Goal: Information Seeking & Learning: Compare options

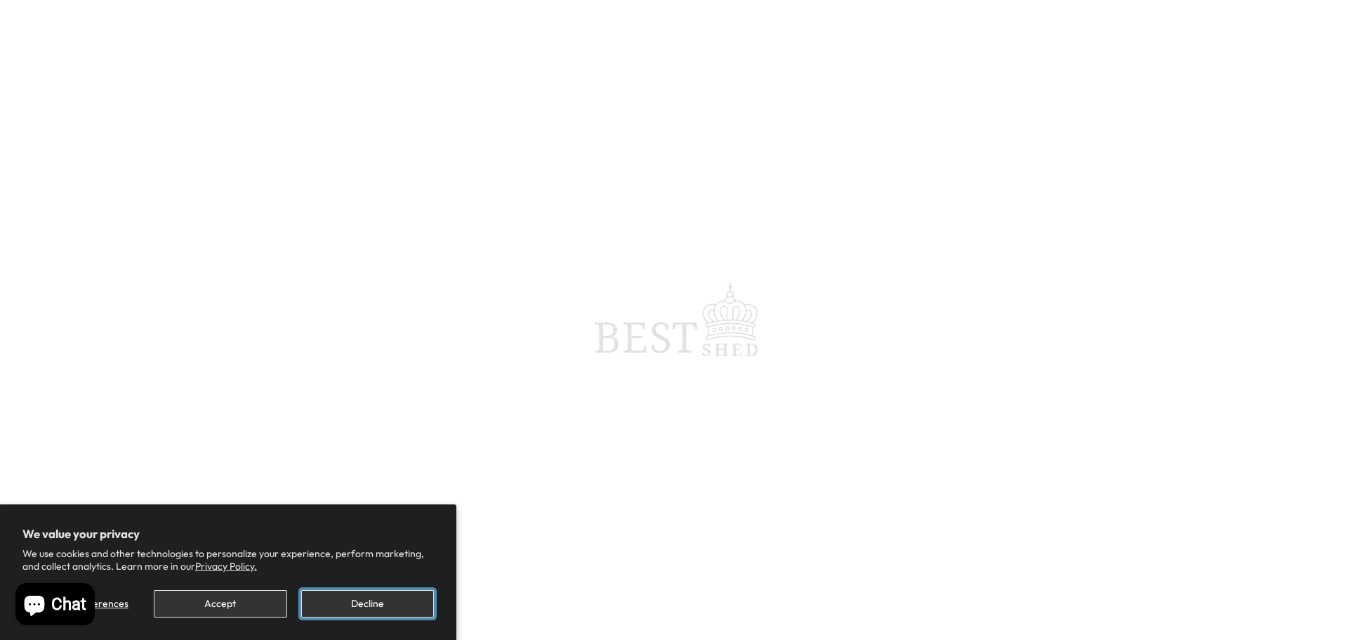
click at [362, 609] on button "Decline" at bounding box center [367, 603] width 133 height 27
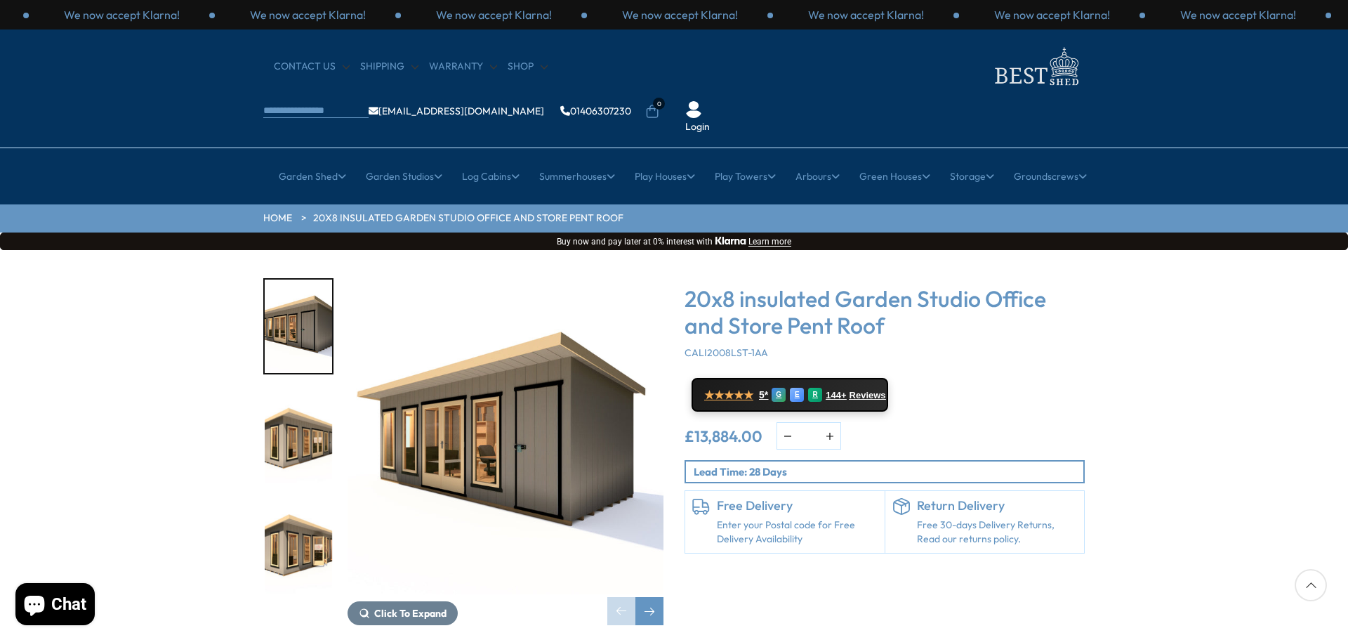
click at [283, 413] on img "2 / 8" at bounding box center [298, 436] width 67 height 93
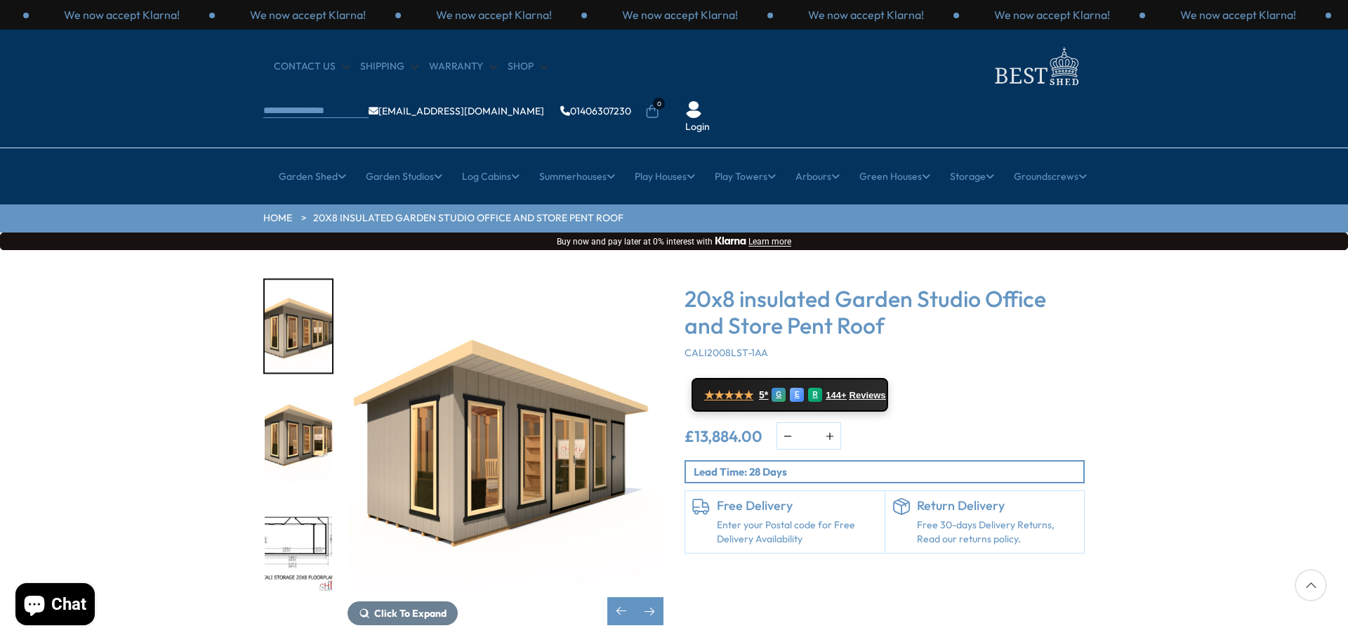
click at [291, 430] on img "3 / 8" at bounding box center [298, 436] width 67 height 93
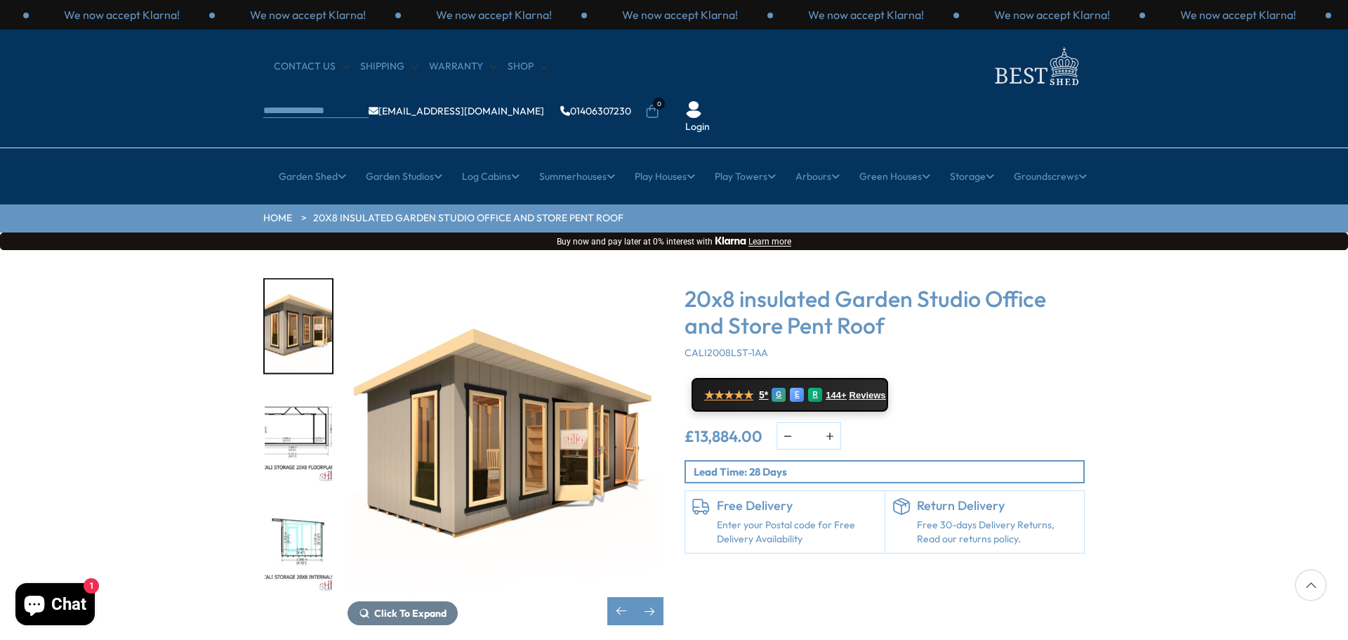
click at [294, 433] on img "4 / 8" at bounding box center [298, 436] width 67 height 93
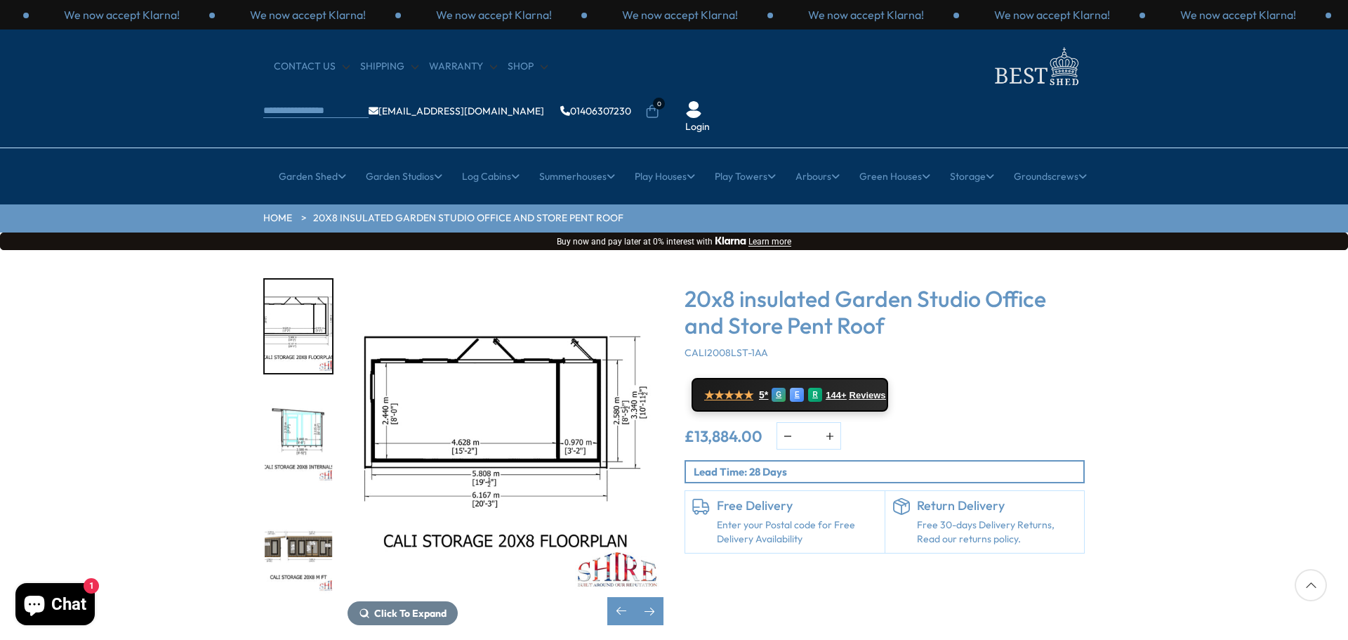
click at [305, 397] on img "5 / 8" at bounding box center [298, 436] width 67 height 93
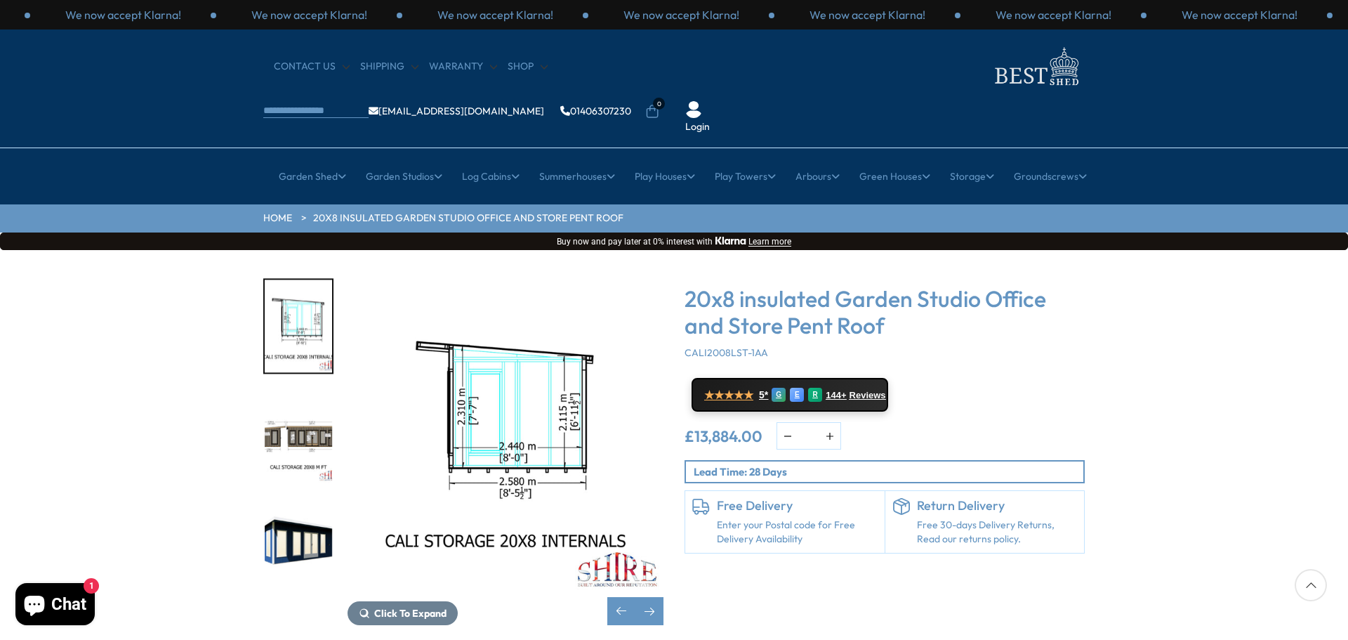
click at [305, 373] on img "5 / 8" at bounding box center [298, 325] width 67 height 93
click at [305, 397] on img "6 / 8" at bounding box center [298, 436] width 67 height 93
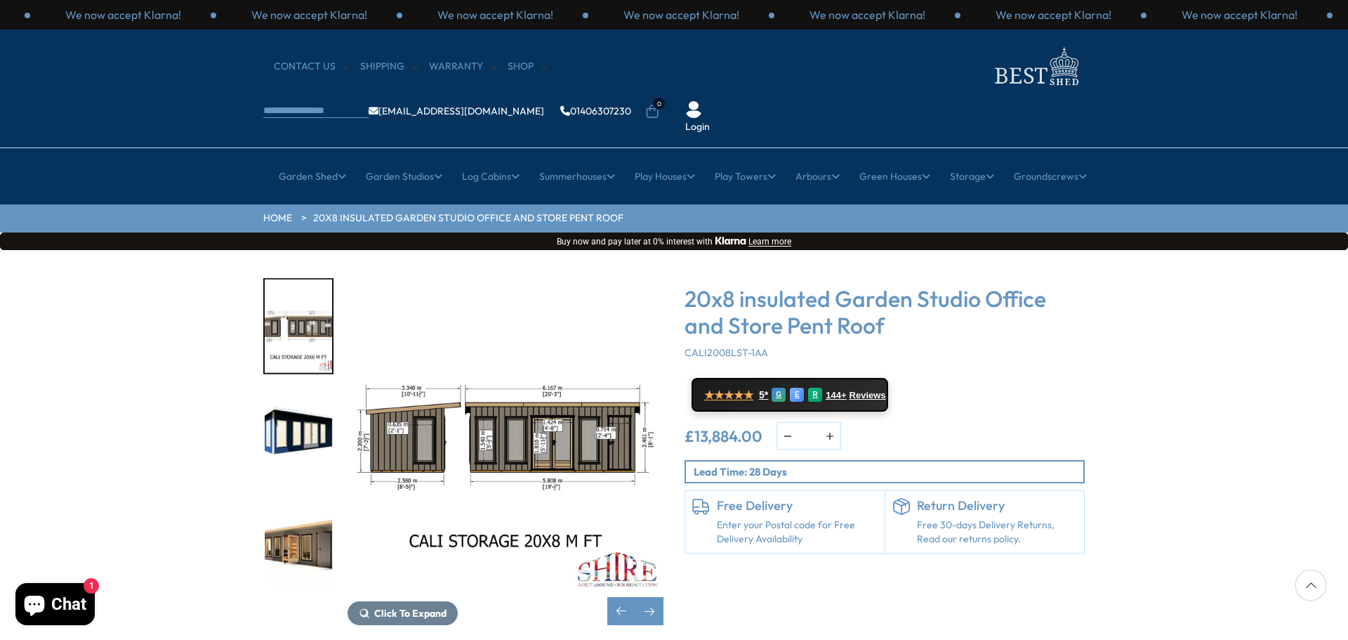
click at [305, 397] on img "7 / 8" at bounding box center [298, 436] width 67 height 93
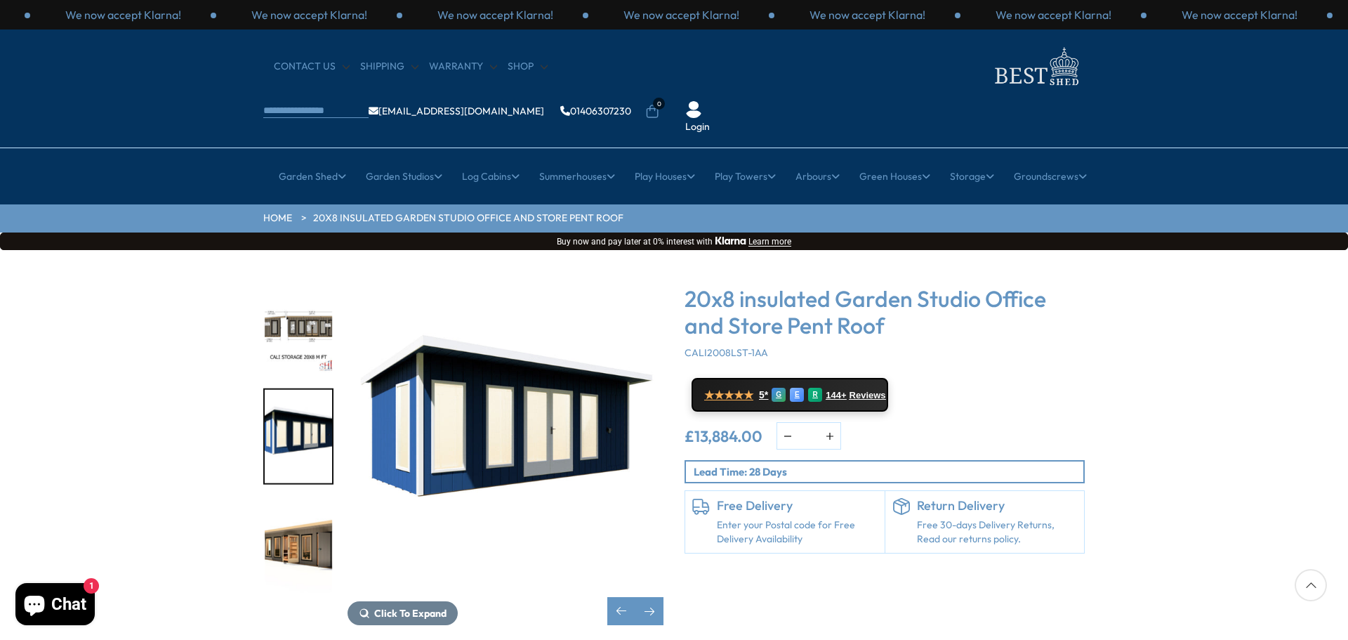
click at [305, 397] on img "7 / 8" at bounding box center [298, 436] width 67 height 93
click at [305, 499] on img "8 / 8" at bounding box center [298, 545] width 67 height 93
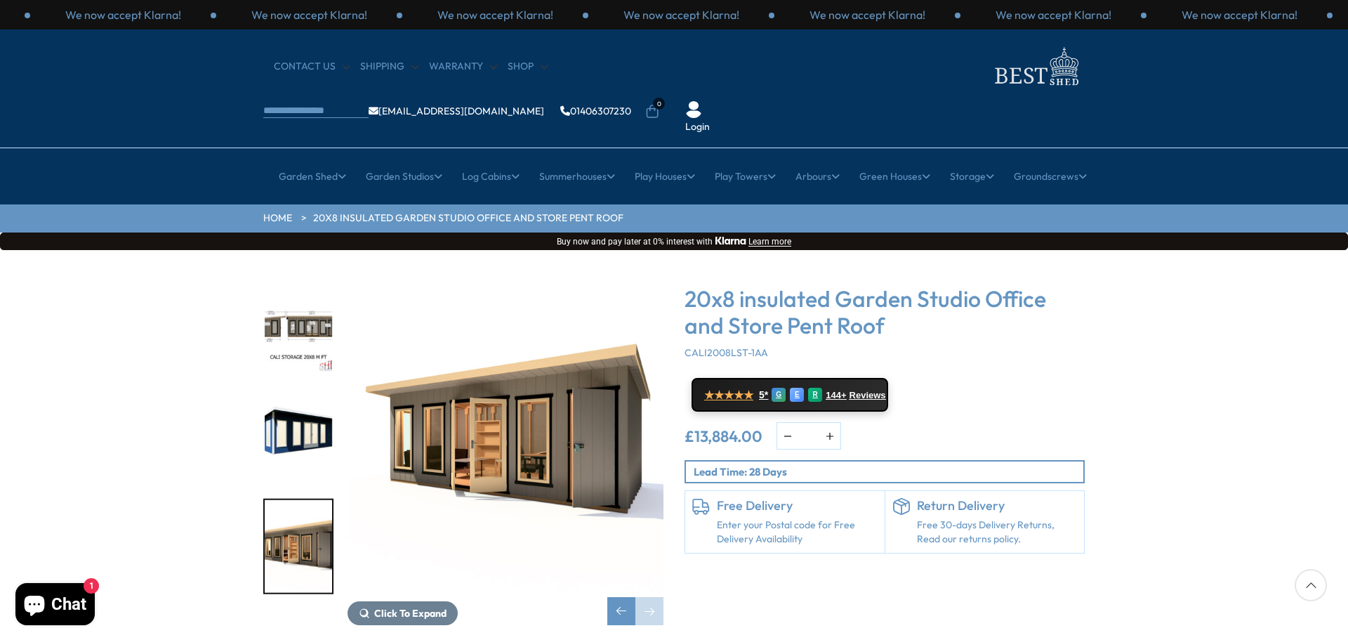
click at [303, 509] on img "8 / 8" at bounding box center [298, 545] width 67 height 93
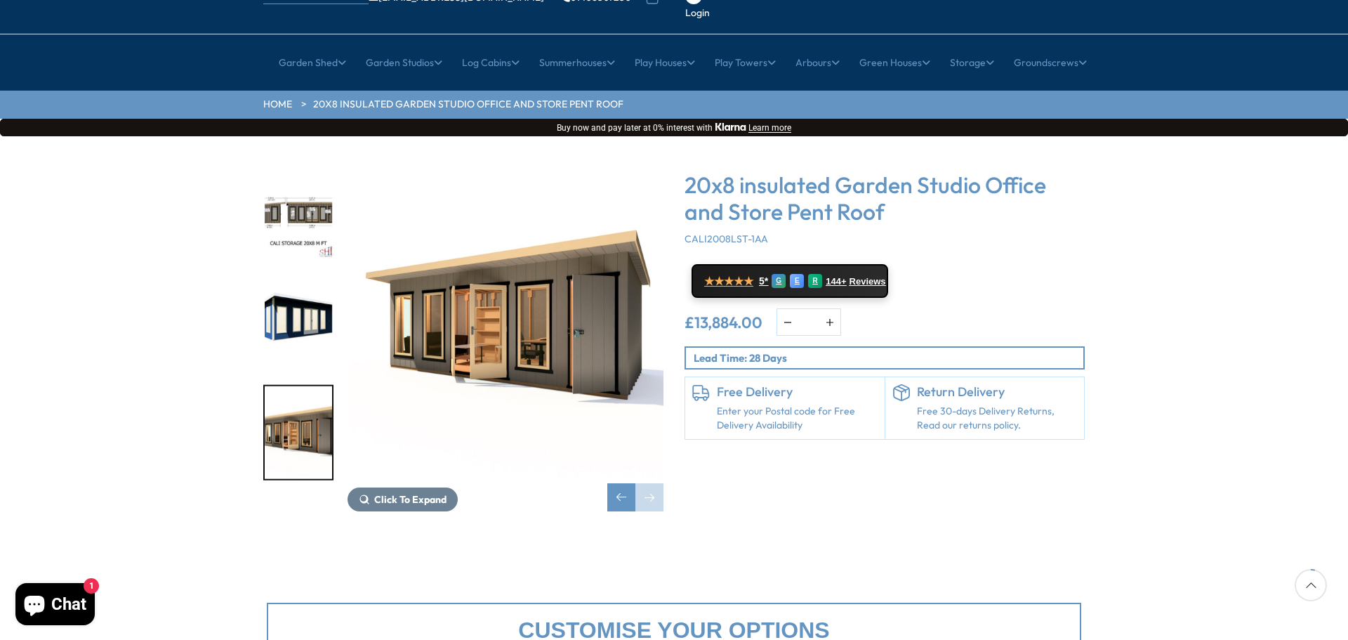
scroll to position [70, 0]
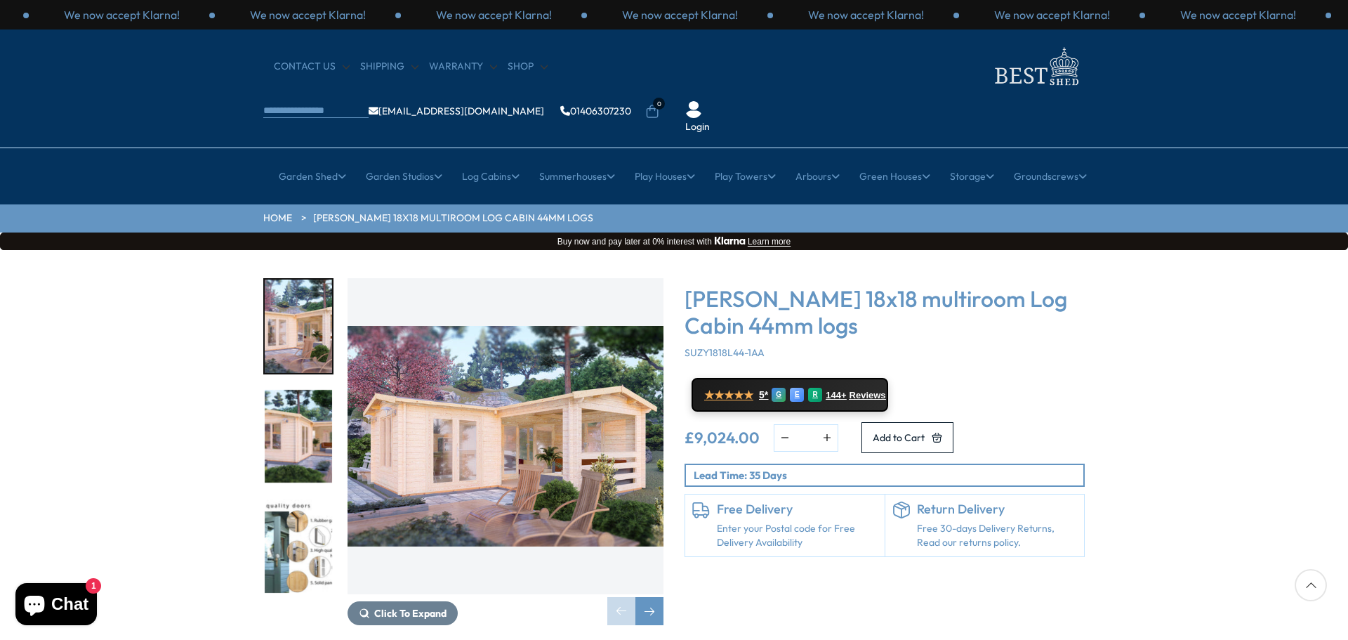
click at [271, 392] on img "2 / 7" at bounding box center [298, 436] width 67 height 93
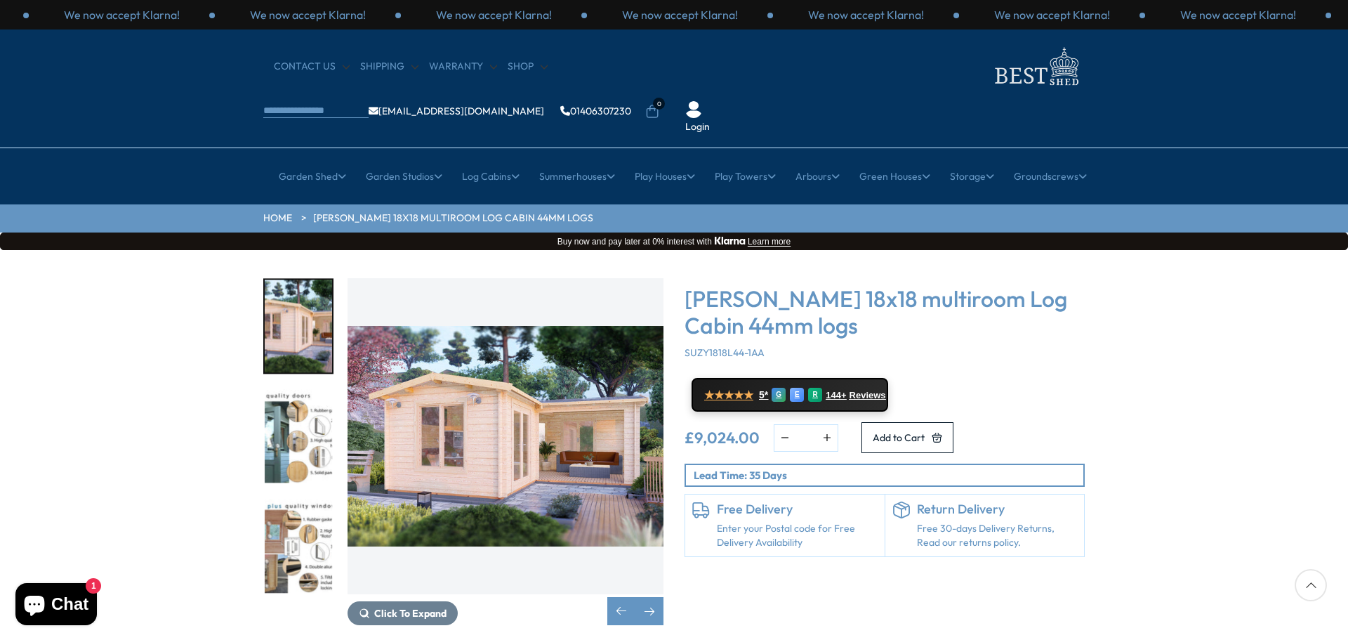
click at [298, 499] on img "4 / 7" at bounding box center [298, 545] width 67 height 93
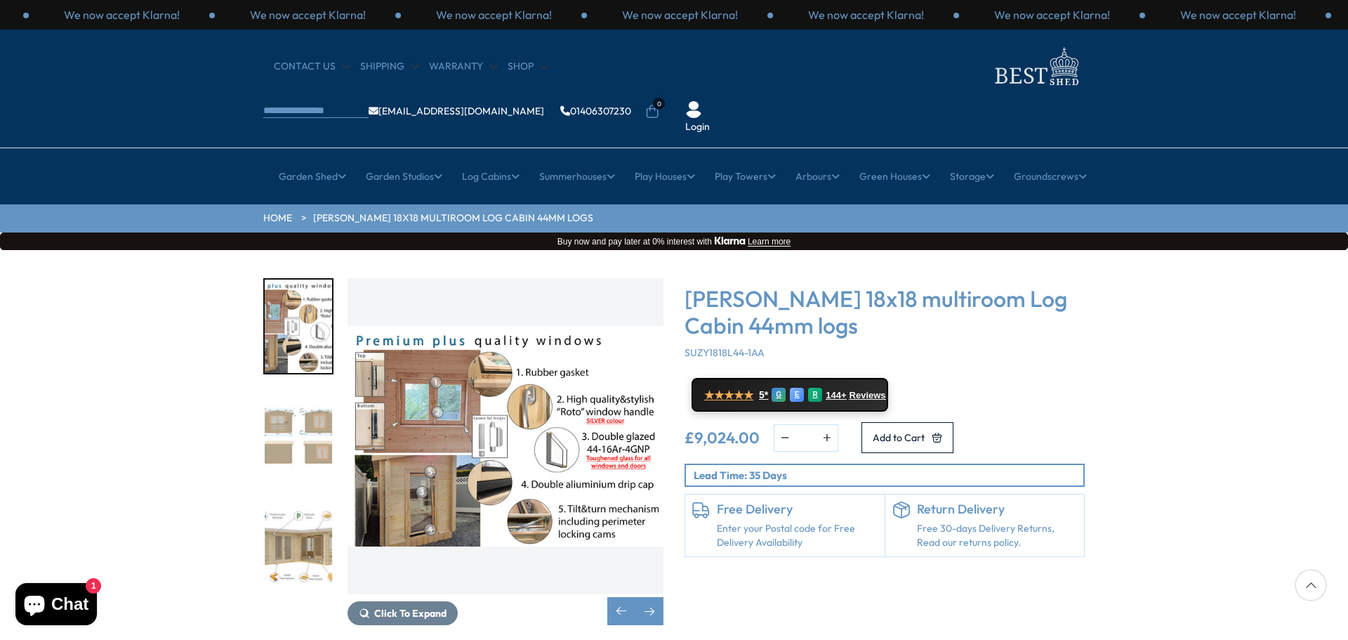
click at [299, 499] on img "6 / 7" at bounding box center [298, 545] width 67 height 93
click at [306, 508] on img "6 / 7" at bounding box center [298, 545] width 67 height 93
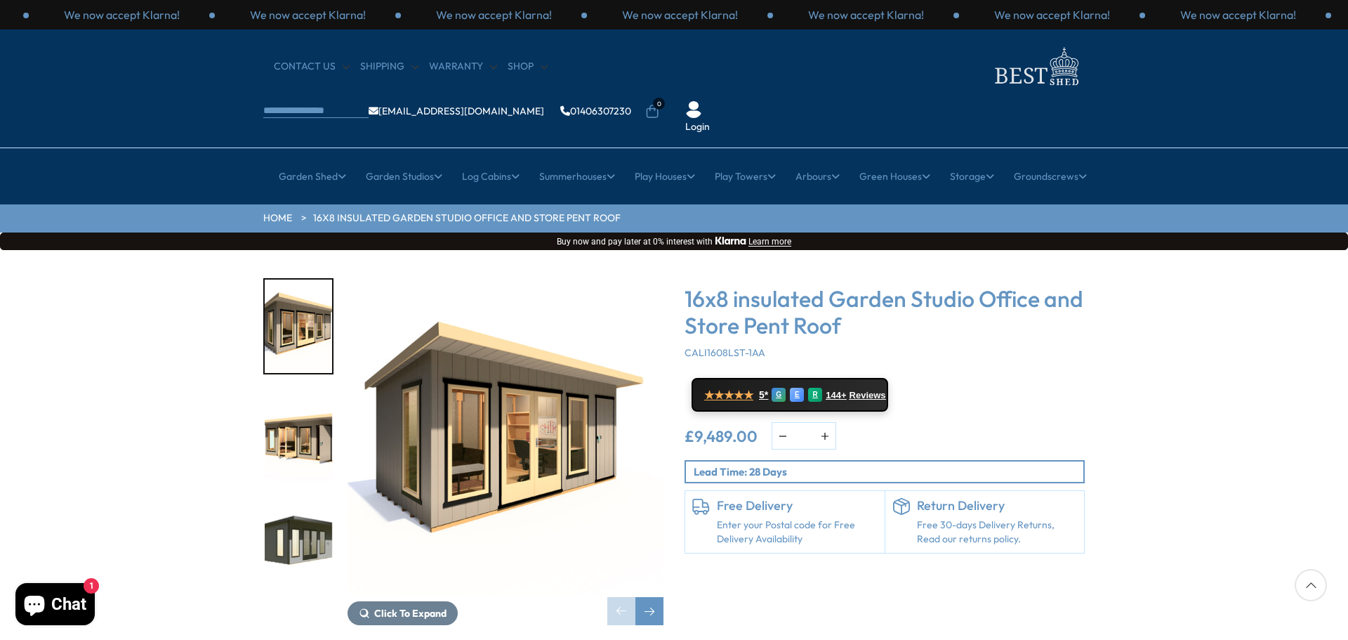
click at [277, 397] on img "2 / 8" at bounding box center [298, 436] width 67 height 93
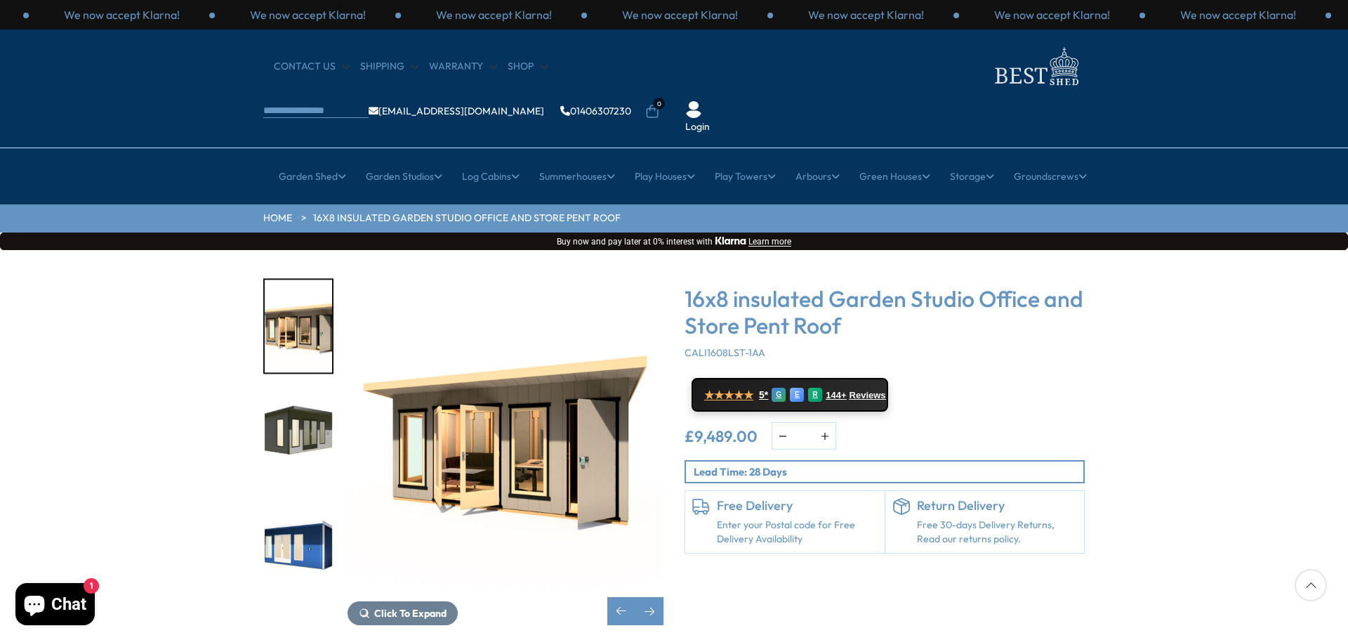
click at [293, 417] on img "3 / 8" at bounding box center [298, 436] width 67 height 93
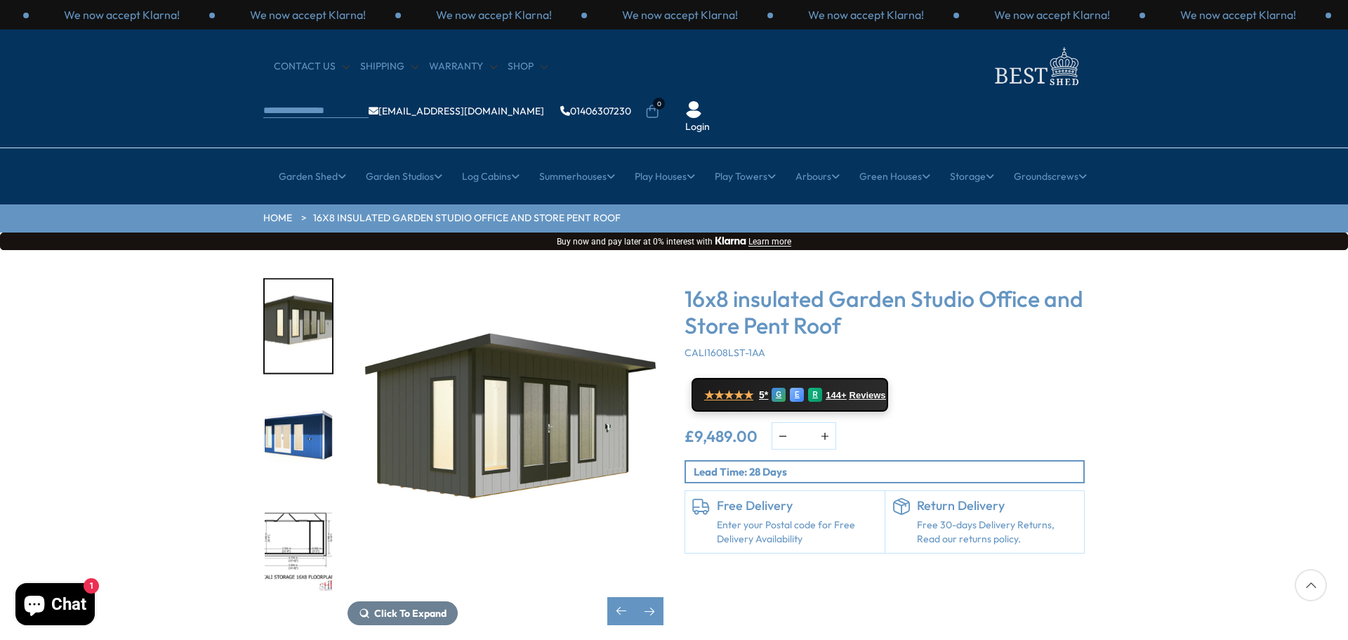
click at [293, 425] on img "4 / 8" at bounding box center [298, 436] width 67 height 93
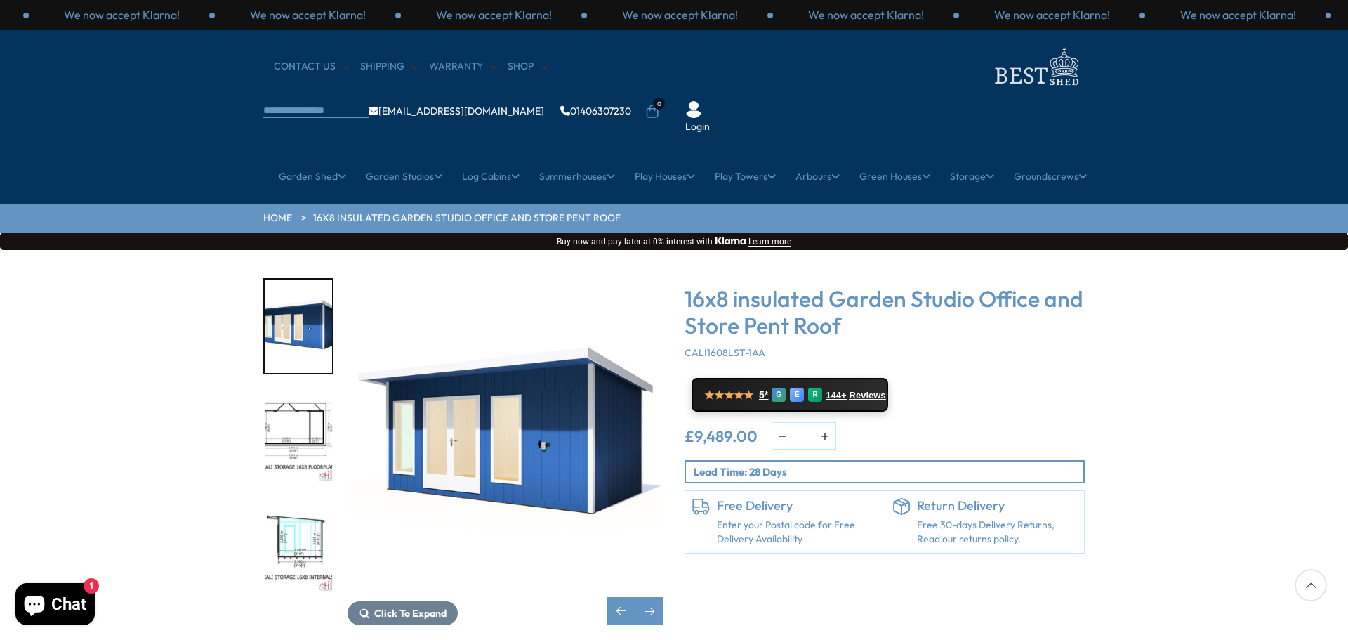
click at [293, 425] on div at bounding box center [305, 436] width 84 height 316
click at [296, 439] on img "5 / 8" at bounding box center [298, 436] width 67 height 93
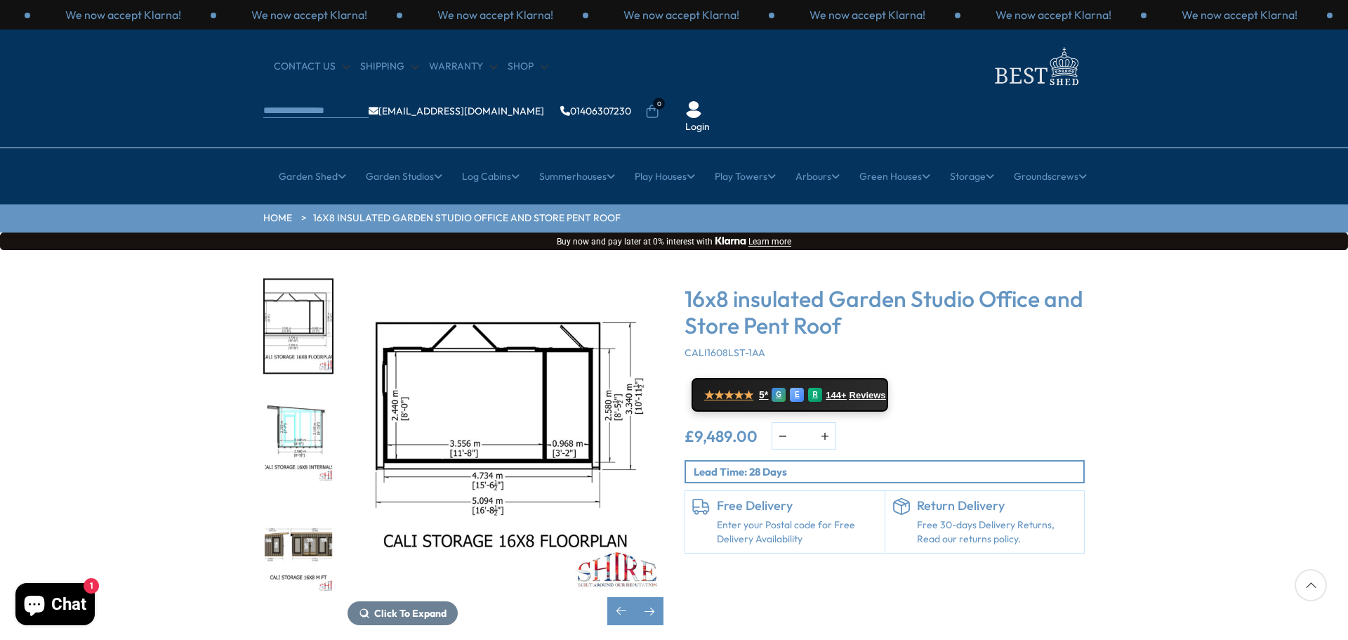
click at [303, 499] on img "7 / 8" at bounding box center [298, 545] width 67 height 93
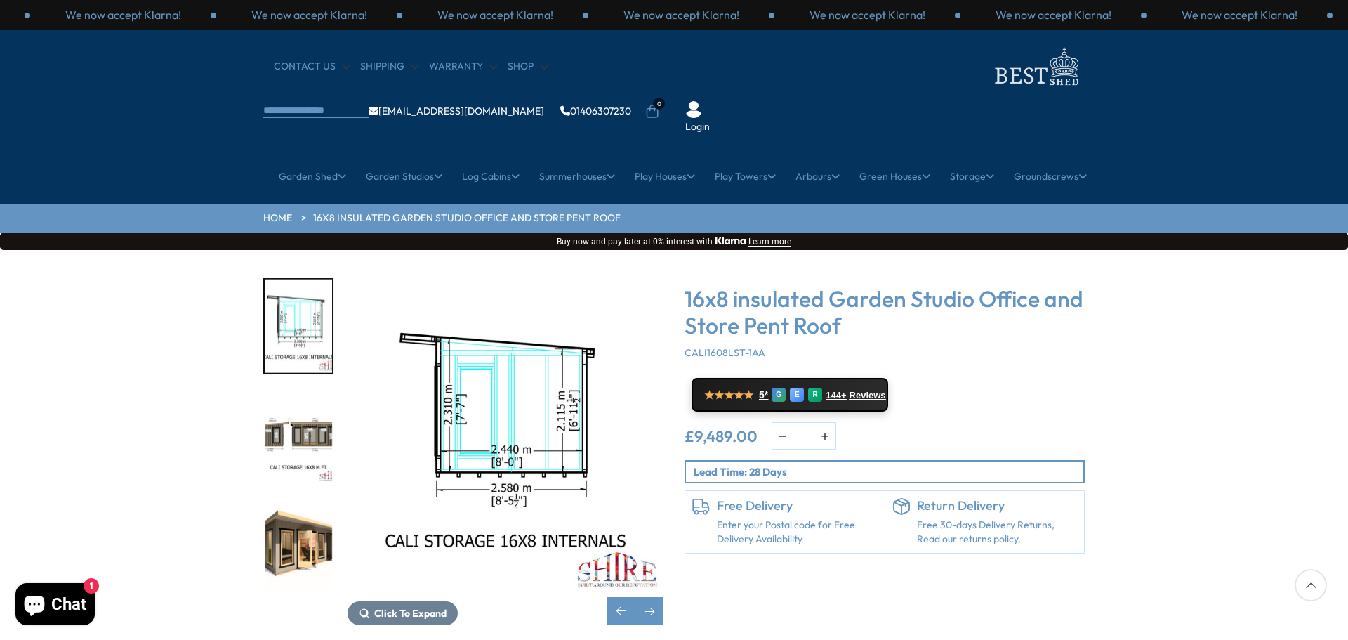
click at [297, 499] on img "8 / 8" at bounding box center [298, 545] width 67 height 93
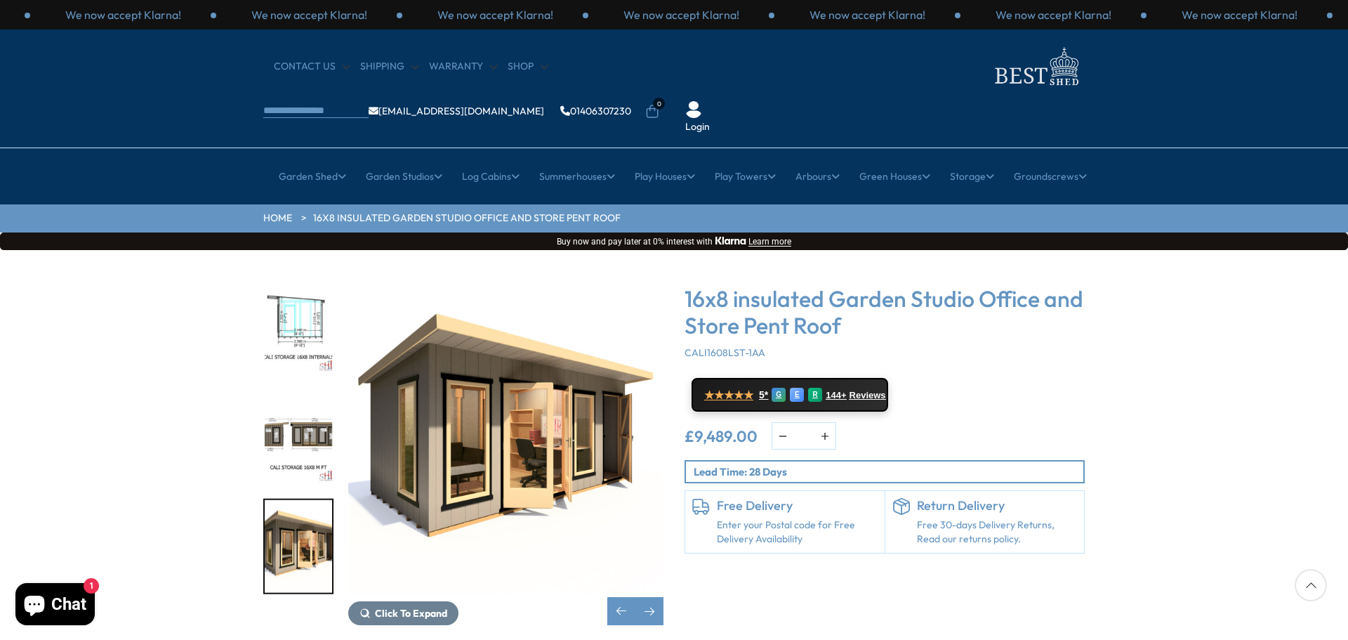
click at [474, 398] on img "8 / 8" at bounding box center [506, 436] width 316 height 316
